Goal: Transaction & Acquisition: Download file/media

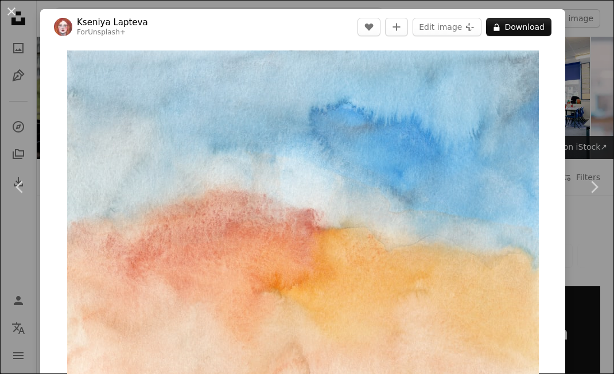
scroll to position [742, 0]
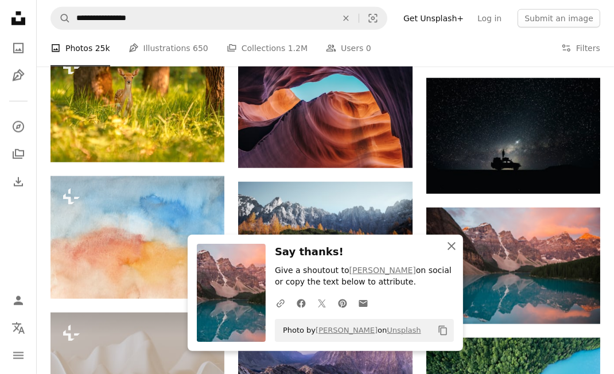
click at [458, 241] on icon "An X shape" at bounding box center [452, 246] width 14 height 14
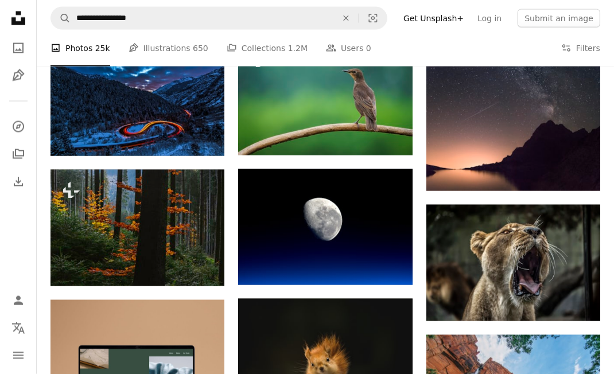
scroll to position [1265, 0]
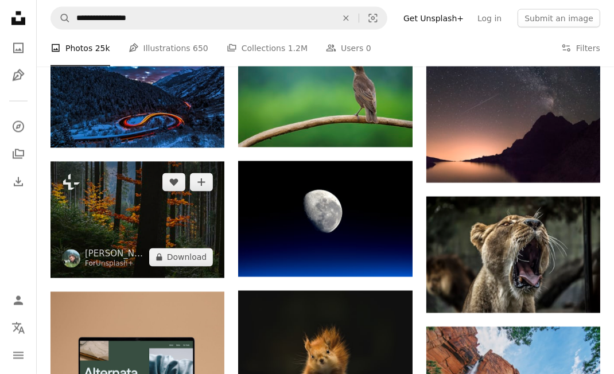
click at [176, 240] on img at bounding box center [138, 220] width 174 height 116
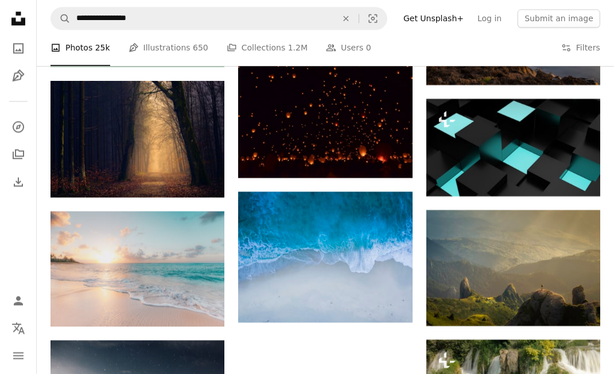
scroll to position [1756, 0]
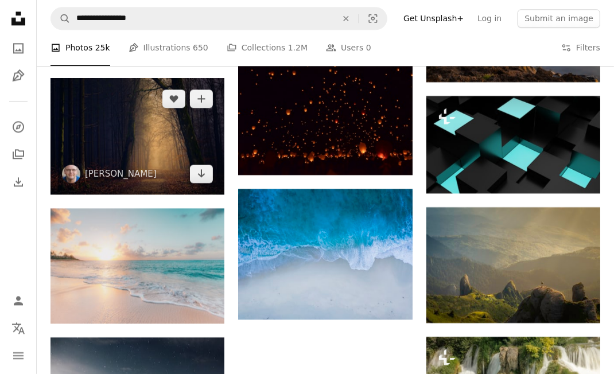
click at [160, 150] on img at bounding box center [138, 136] width 174 height 116
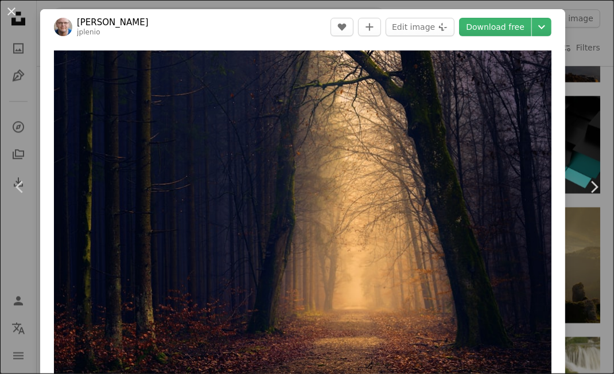
click at [521, 32] on link "Download free" at bounding box center [495, 27] width 72 height 18
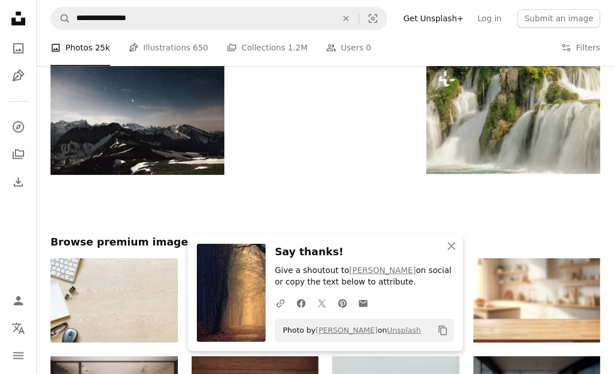
scroll to position [2037, 0]
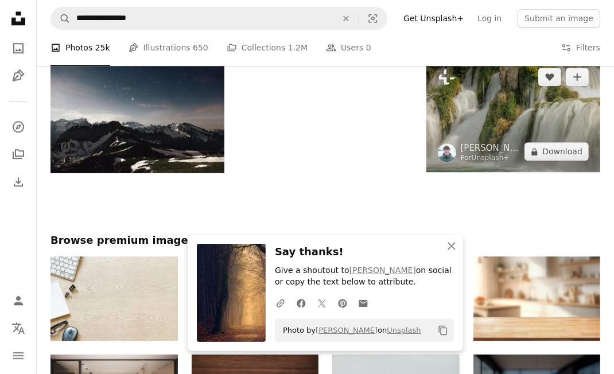
click at [526, 151] on img at bounding box center [514, 114] width 174 height 116
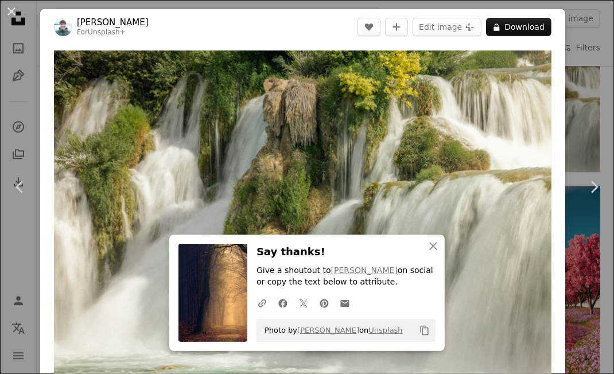
click at [518, 31] on button "A lock Download" at bounding box center [518, 27] width 65 height 18
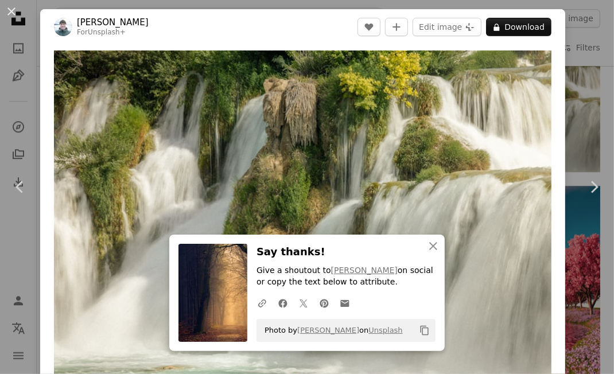
click at [522, 34] on button "A lock Download" at bounding box center [518, 27] width 65 height 18
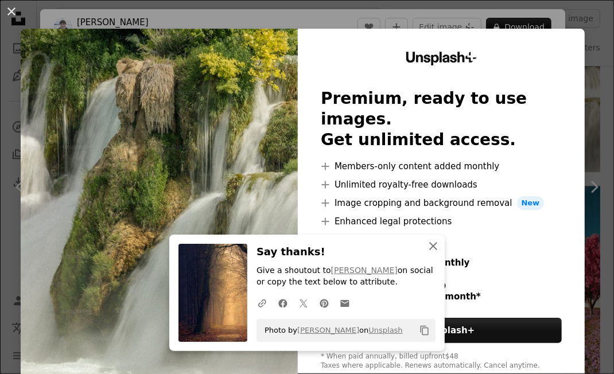
click at [435, 249] on icon "button" at bounding box center [433, 246] width 8 height 8
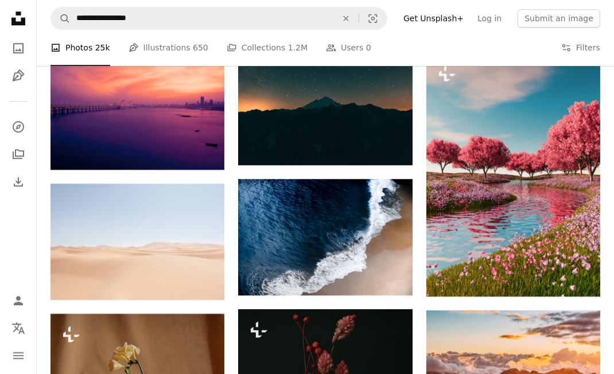
scroll to position [2171, 0]
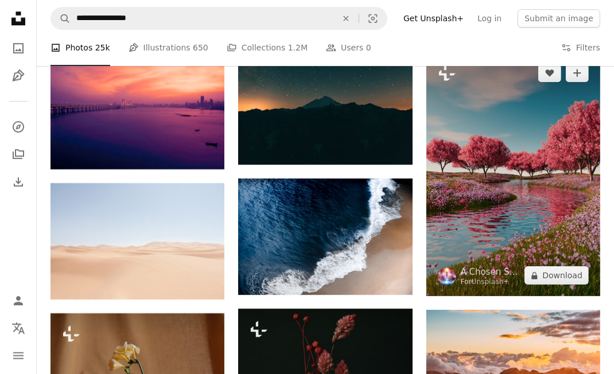
click at [493, 181] on img at bounding box center [514, 174] width 174 height 244
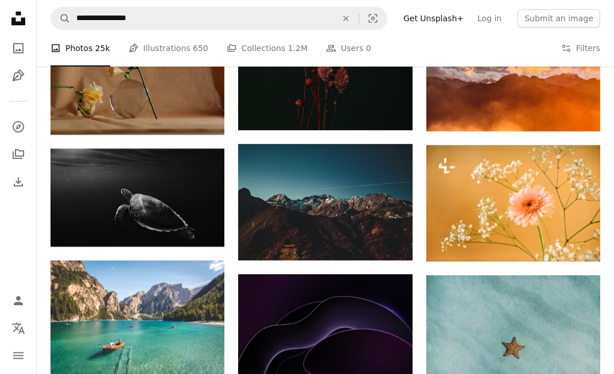
scroll to position [2474, 0]
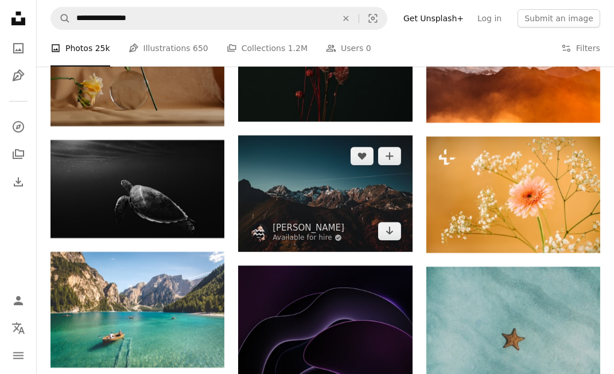
click at [327, 219] on img at bounding box center [325, 194] width 174 height 116
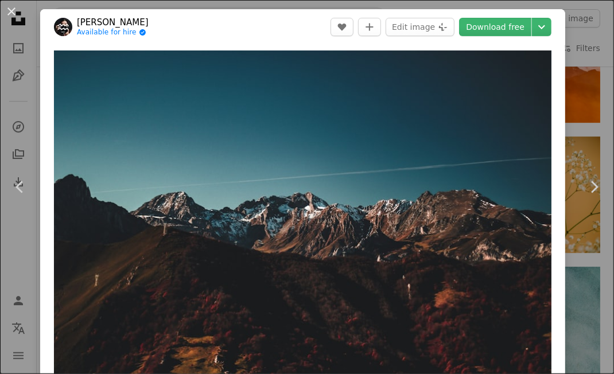
click at [516, 30] on link "Download free" at bounding box center [495, 27] width 72 height 18
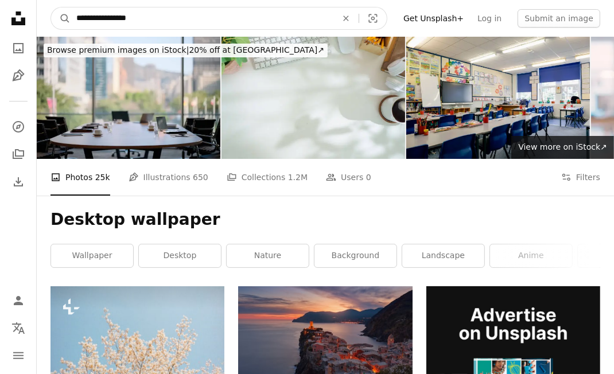
click at [153, 21] on input "**********" at bounding box center [202, 18] width 263 height 22
type input "**********"
click at [51, 7] on button "A magnifying glass" at bounding box center [61, 18] width 20 height 22
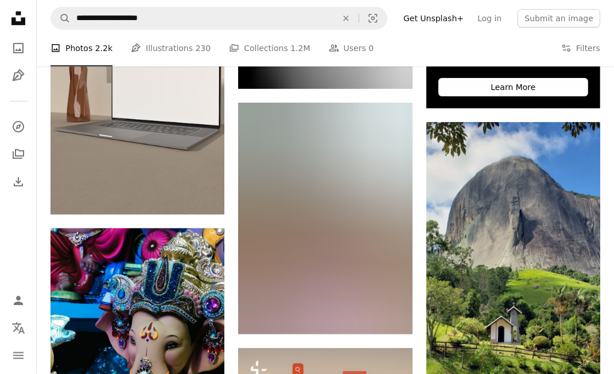
scroll to position [444, 0]
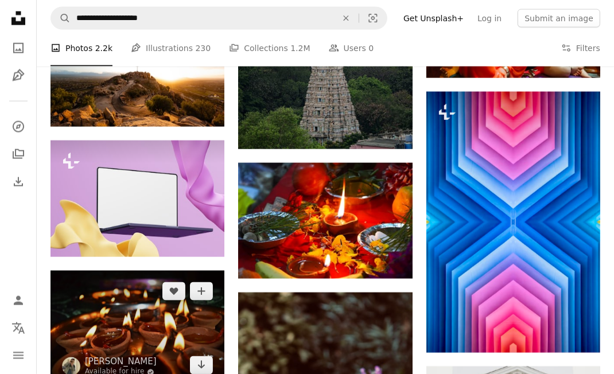
click at [165, 334] on img at bounding box center [138, 329] width 174 height 116
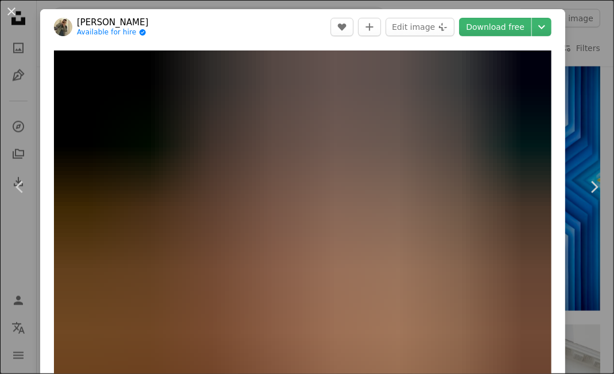
scroll to position [1181, 0]
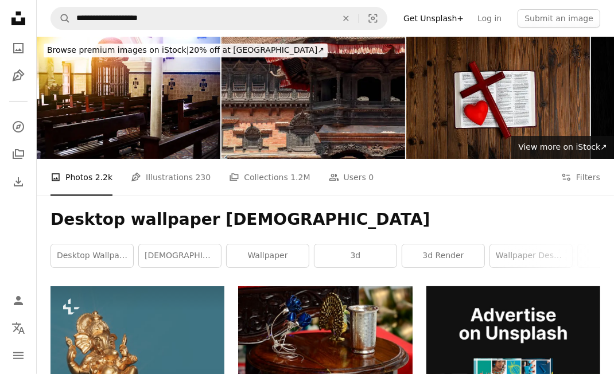
click at [383, 261] on link "3d" at bounding box center [356, 256] width 82 height 23
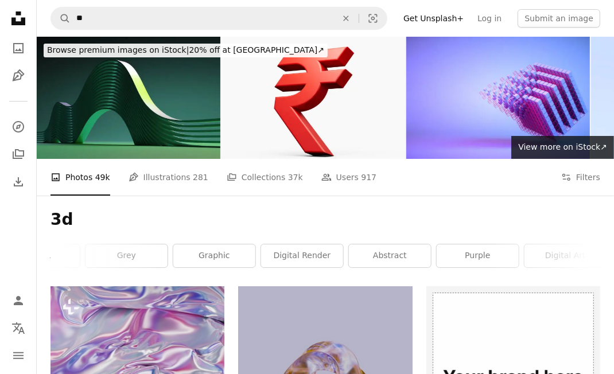
scroll to position [0, 499]
click at [548, 258] on link "digital art" at bounding box center [559, 256] width 82 height 23
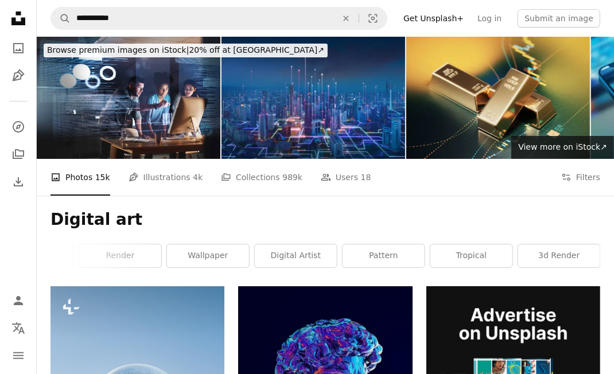
click at [308, 262] on link "digital artist" at bounding box center [296, 256] width 82 height 23
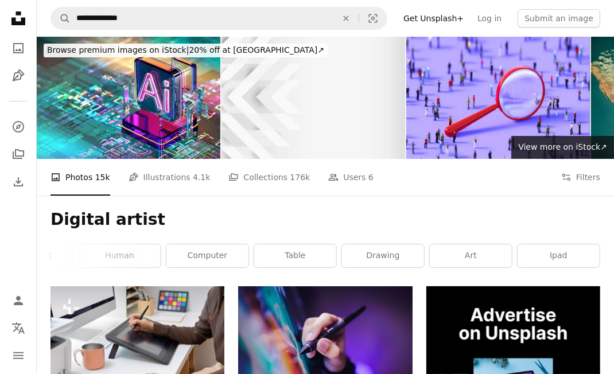
click at [301, 258] on link "table" at bounding box center [295, 256] width 82 height 23
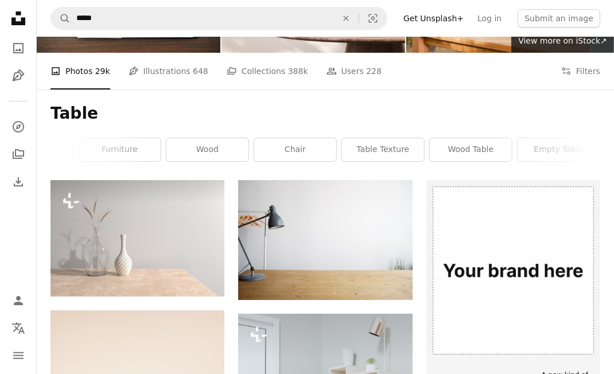
scroll to position [106, 0]
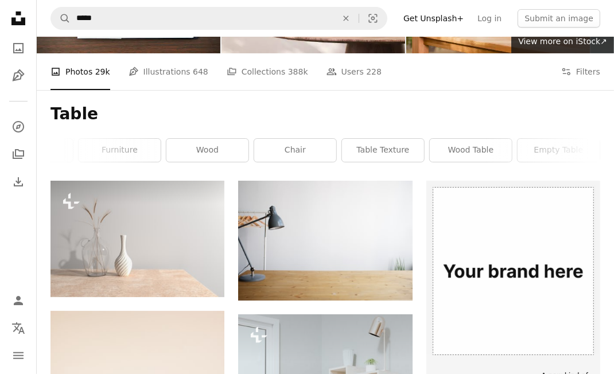
click at [218, 148] on link "wood" at bounding box center [208, 150] width 82 height 23
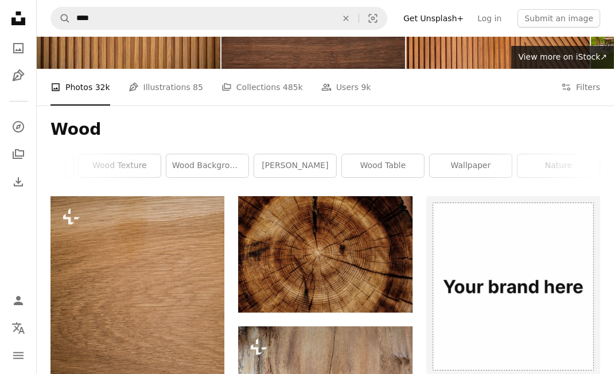
scroll to position [89, 0]
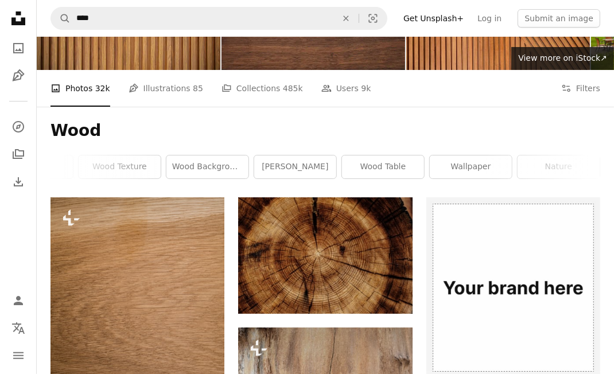
click at [212, 162] on link "wood background" at bounding box center [208, 167] width 82 height 23
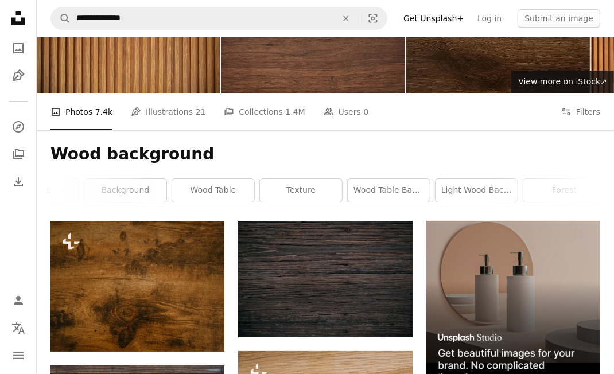
scroll to position [0, 133]
click at [238, 188] on link "wood table" at bounding box center [222, 190] width 82 height 23
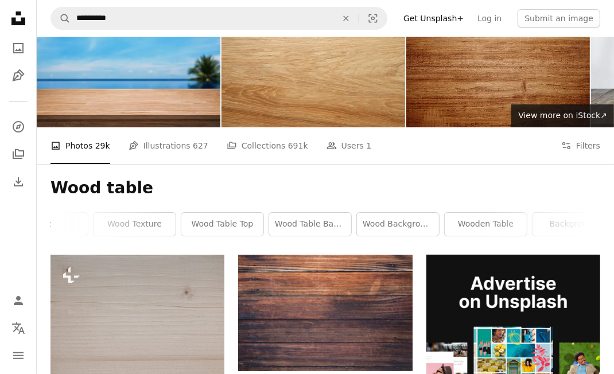
scroll to position [36, 0]
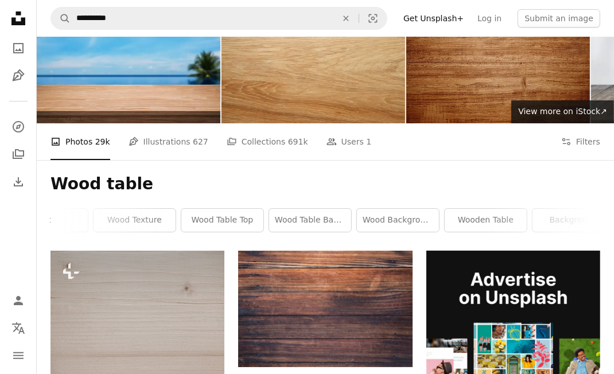
click at [184, 134] on link "Pen Tool Illustrations 627" at bounding box center [169, 141] width 80 height 37
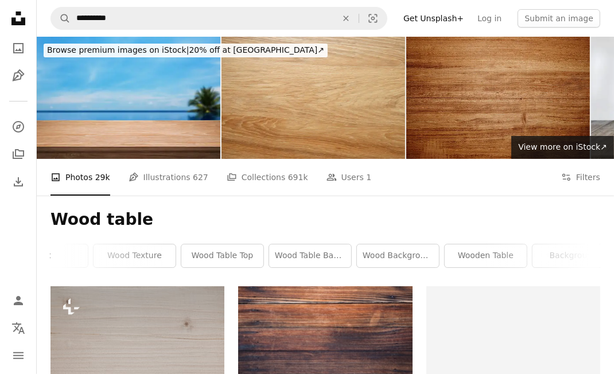
scroll to position [36, 0]
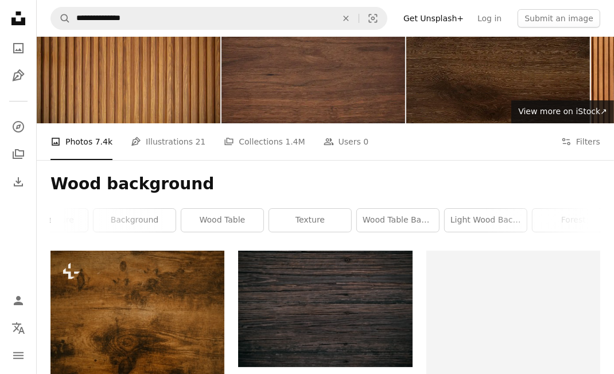
scroll to position [65, 0]
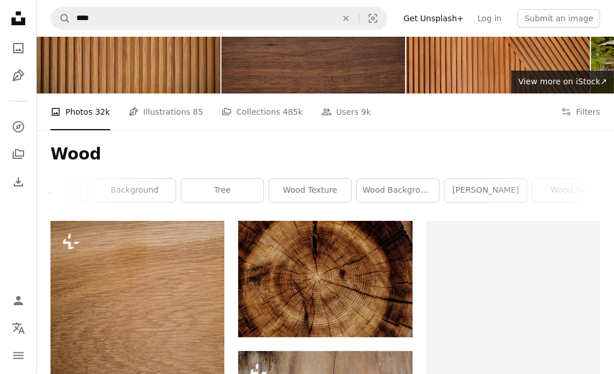
scroll to position [89, 0]
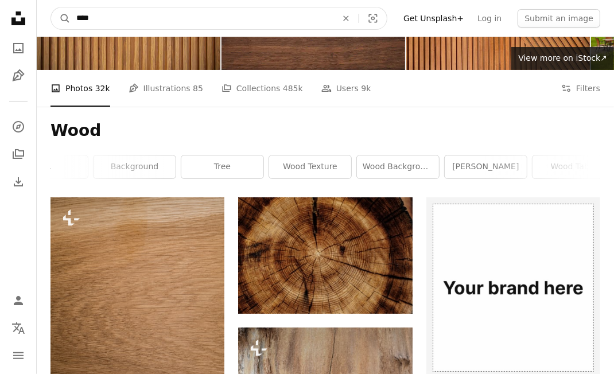
click at [359, 14] on icon "An X shape" at bounding box center [346, 18] width 25 height 9
click at [334, 15] on input "Find visuals sitewide" at bounding box center [202, 18] width 263 height 22
type input "*****"
type input "**********"
click at [51, 7] on button "A magnifying glass" at bounding box center [61, 18] width 20 height 22
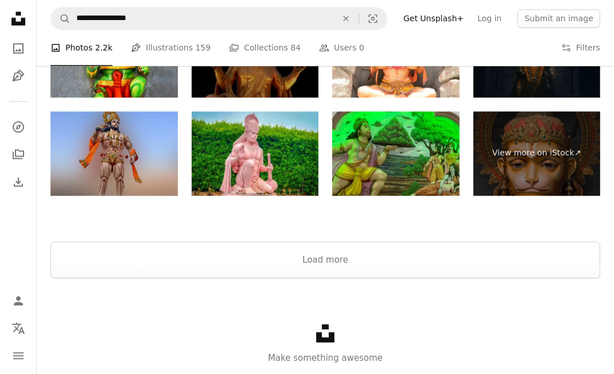
scroll to position [1559, 0]
click at [332, 261] on button "Load more" at bounding box center [326, 260] width 550 height 37
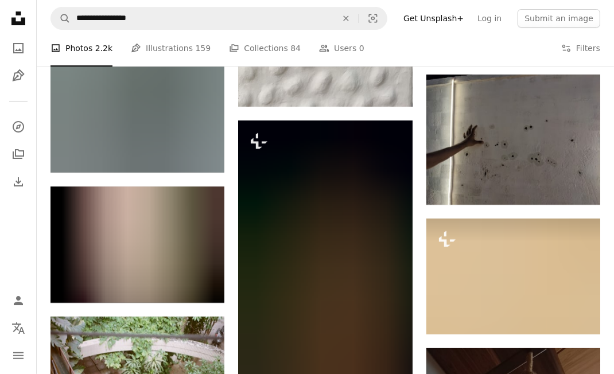
scroll to position [2670, 0]
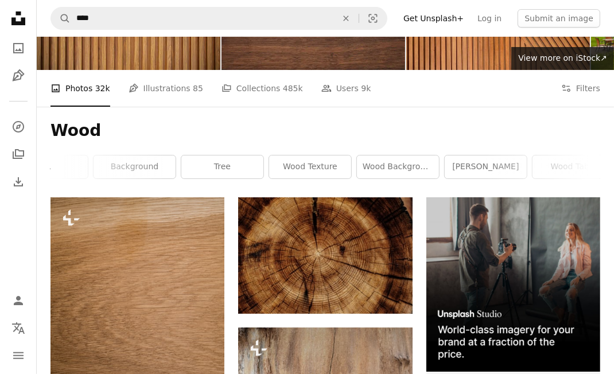
scroll to position [123, 0]
